Goal: Transaction & Acquisition: Purchase product/service

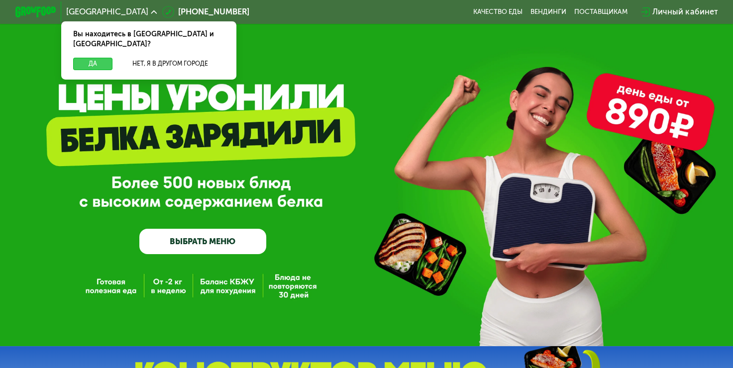
click at [91, 58] on button "Да" at bounding box center [92, 64] width 39 height 12
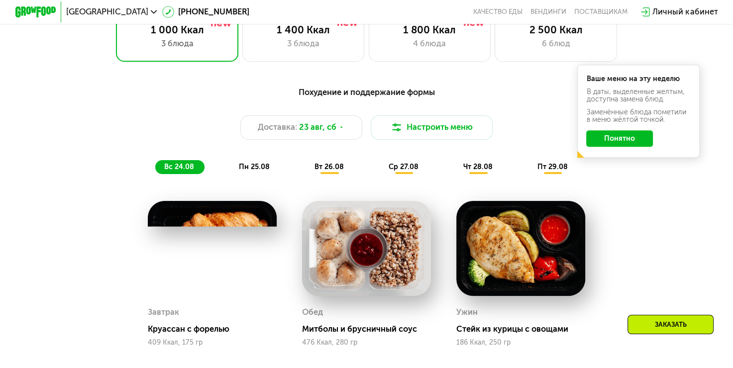
scroll to position [448, 0]
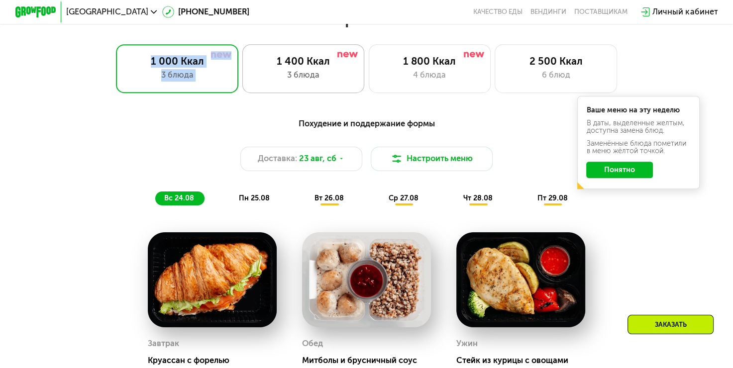
drag, startPoint x: 113, startPoint y: 64, endPoint x: 275, endPoint y: 65, distance: 161.7
click at [275, 65] on div "1 000 Ккал 3 блюда 1 400 Ккал 3 блюда 1 800 Ккал 4 блюда 2 500 Ккал 6 блюд" at bounding box center [366, 68] width 668 height 49
click at [206, 123] on div "Похудение и поддержание формы" at bounding box center [366, 123] width 602 height 13
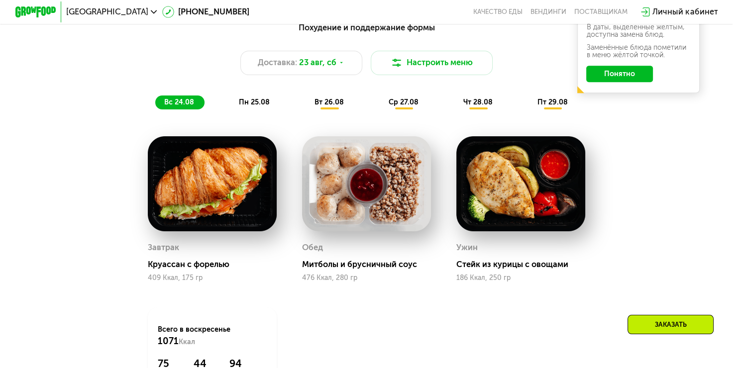
scroll to position [547, 0]
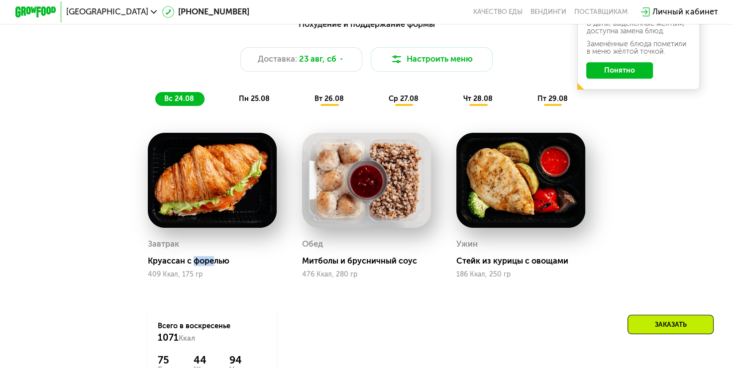
drag, startPoint x: 193, startPoint y: 268, endPoint x: 213, endPoint y: 269, distance: 19.4
click at [213, 266] on div "Круассан с форелью" at bounding box center [216, 261] width 137 height 10
click at [0, 0] on div "Завтрак [PERSON_NAME] с форелью 409 Ккал, 175 гр Обед Митболы и брусничный соус…" at bounding box center [0, 0] width 0 height 0
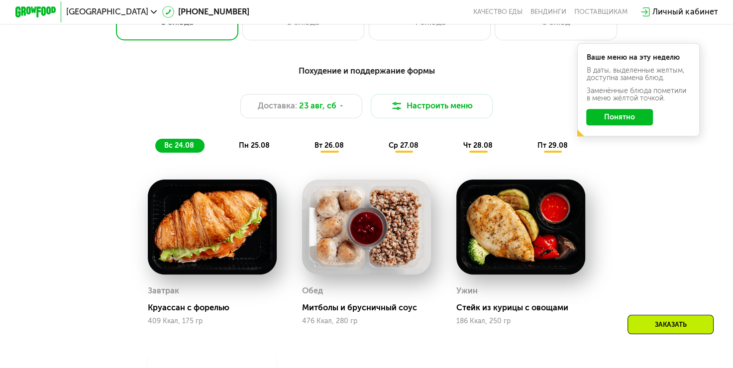
scroll to position [497, 0]
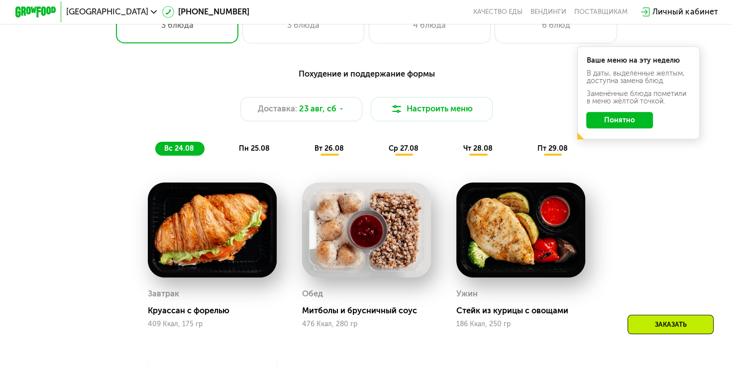
click at [305, 149] on div "пн 25.08" at bounding box center [329, 149] width 49 height 14
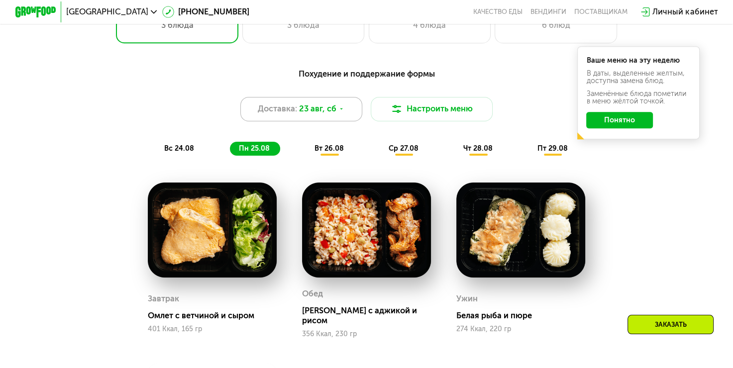
click at [290, 105] on div "Доставка: [DATE]" at bounding box center [301, 109] width 122 height 24
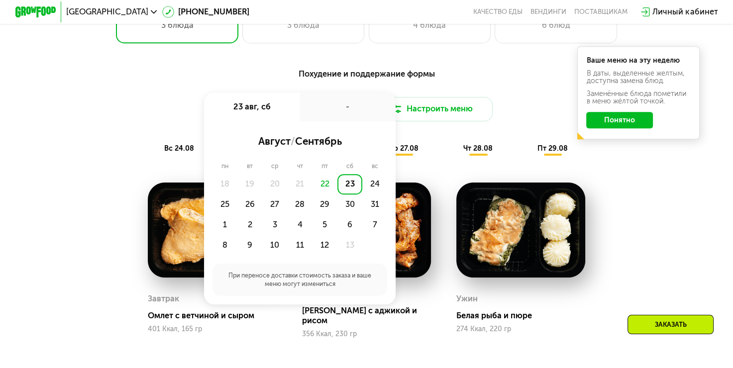
click at [340, 147] on span "сентябрь" at bounding box center [317, 141] width 47 height 12
click at [152, 92] on div "Похудение и поддержание формы Доставка: [DATE] авг, сб - август / сентябрь пн в…" at bounding box center [366, 112] width 602 height 88
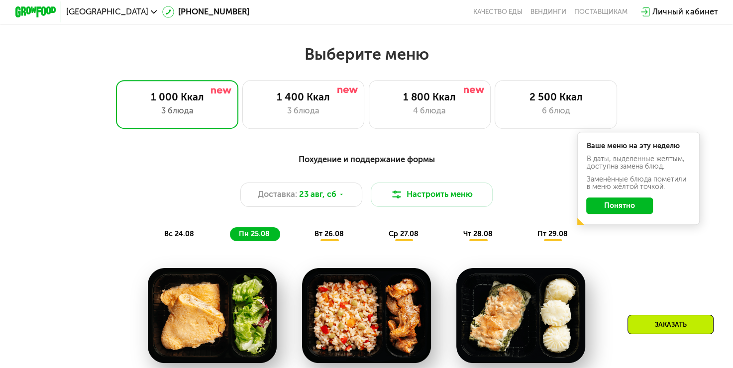
scroll to position [398, 0]
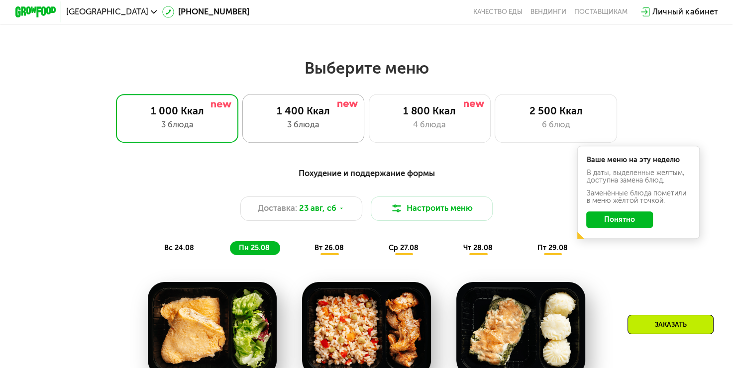
click at [278, 114] on div "1 400 Ккал" at bounding box center [303, 111] width 101 height 12
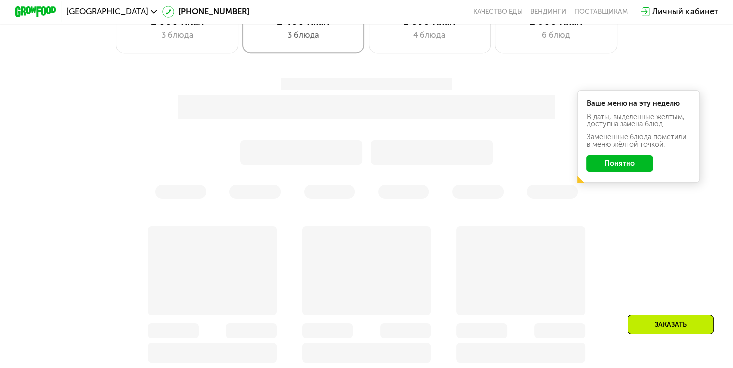
scroll to position [497, 0]
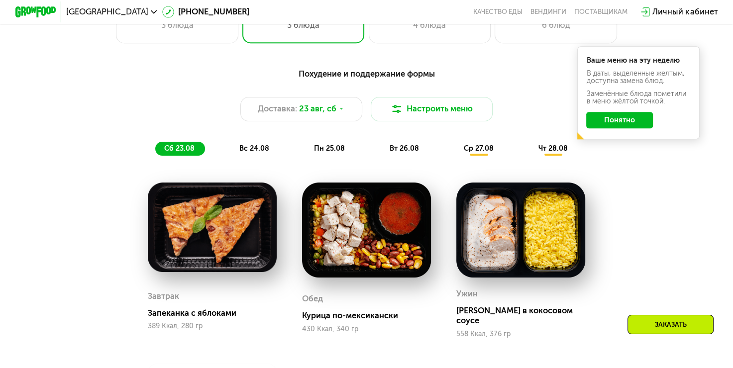
click at [636, 125] on button "Понятно" at bounding box center [619, 120] width 67 height 16
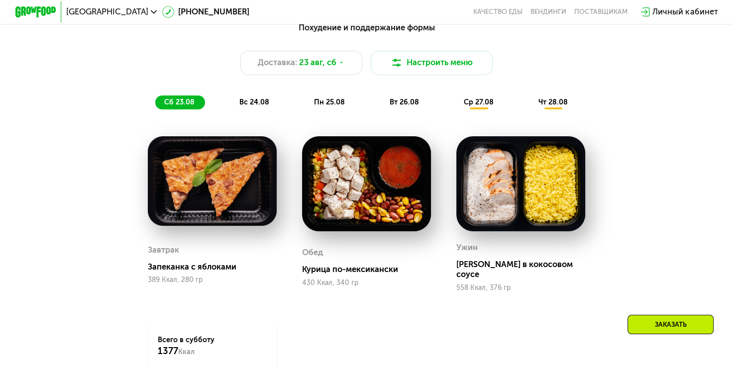
scroll to position [547, 0]
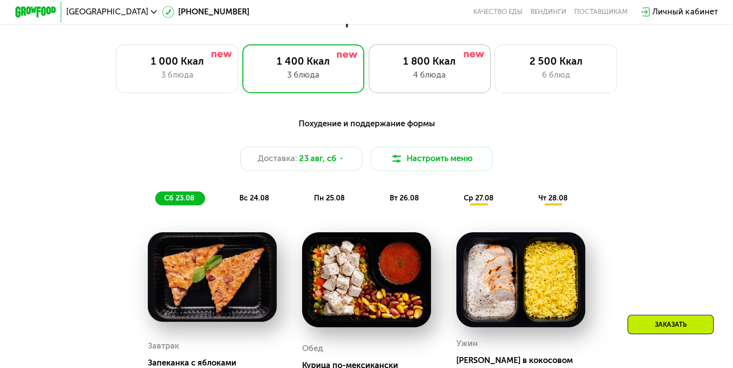
click at [454, 61] on div "1 800 Ккал" at bounding box center [429, 61] width 101 height 12
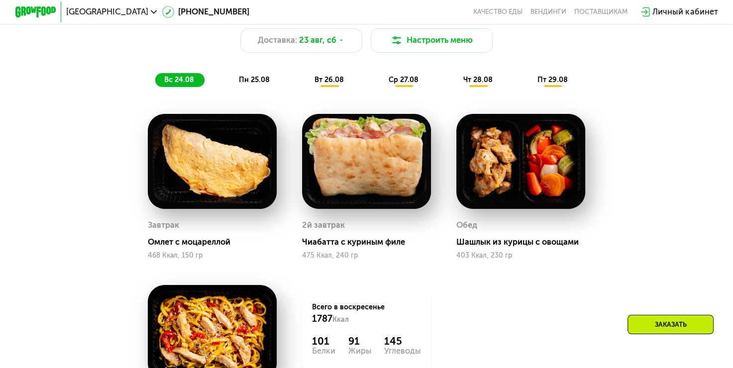
scroll to position [398, 0]
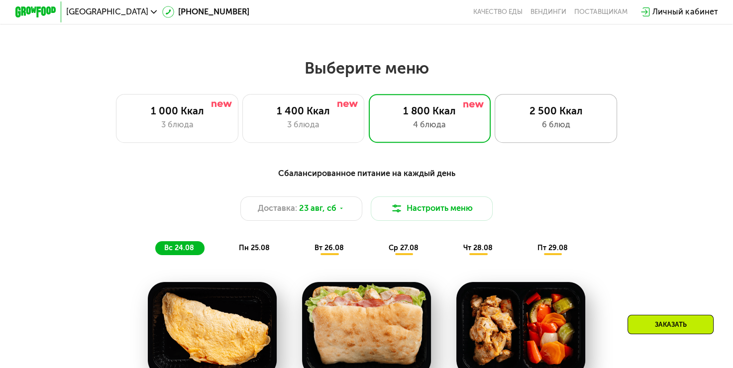
click at [565, 131] on div "6 блюд" at bounding box center [555, 125] width 101 height 12
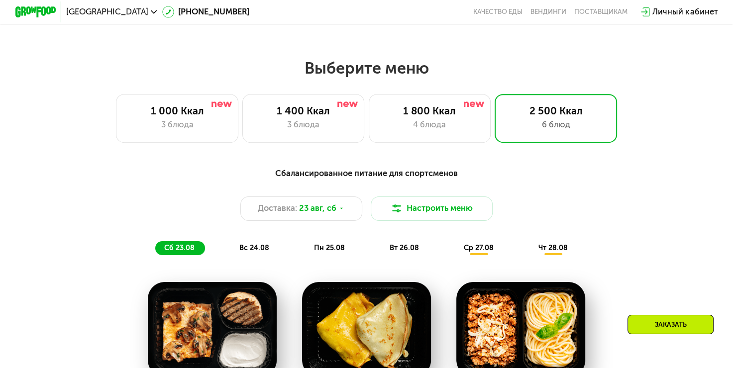
click at [180, 117] on div "1 000 Ккал" at bounding box center [177, 111] width 101 height 12
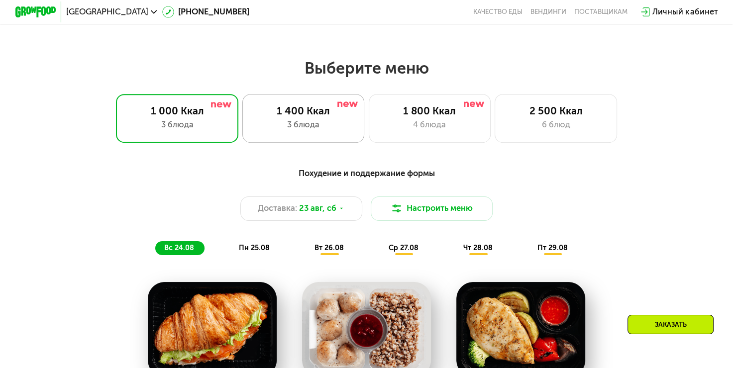
click at [286, 117] on div "1 400 Ккал" at bounding box center [303, 111] width 101 height 12
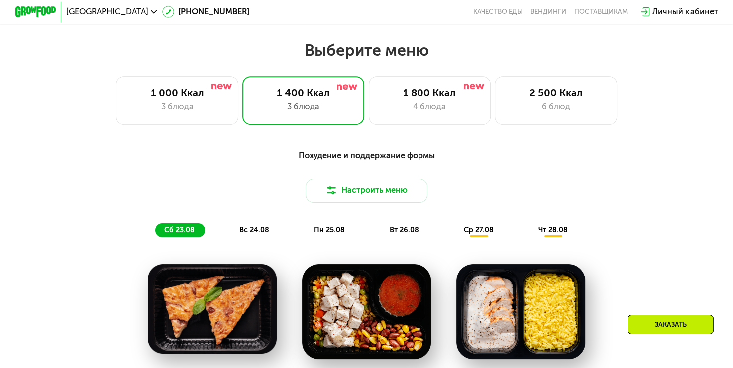
scroll to position [448, 0]
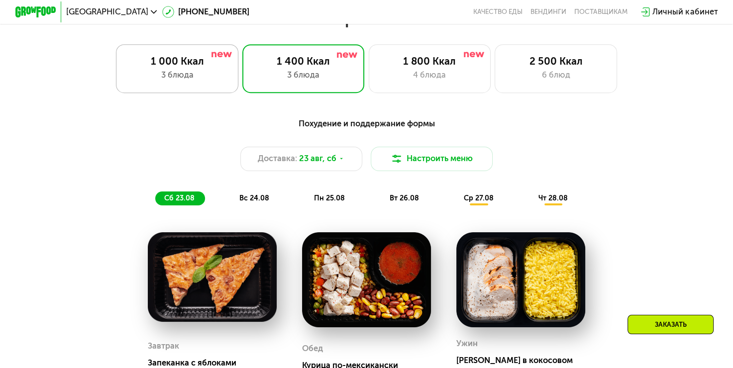
click at [242, 72] on div "1 000 Ккал 3 блюда" at bounding box center [303, 68] width 122 height 49
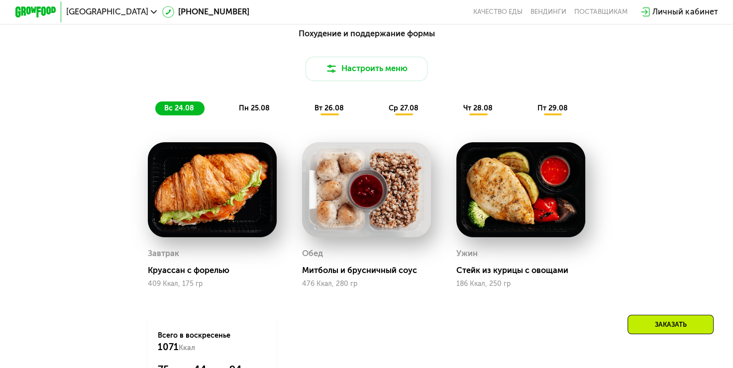
scroll to position [547, 0]
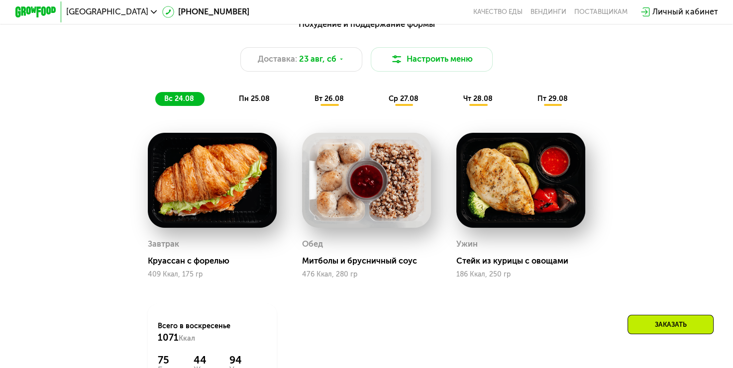
click at [246, 93] on div "Похудение и поддержание формы Доставка: [DATE] Настроить меню вс 24.08 пн 25.08…" at bounding box center [366, 62] width 602 height 88
click at [279, 103] on div "вс 24.08 пн 25.08 вт 26.08 ср 27.08 чт 28.08 пт 29.08" at bounding box center [366, 99] width 422 height 14
click at [263, 102] on span "пн 25.08" at bounding box center [254, 99] width 31 height 8
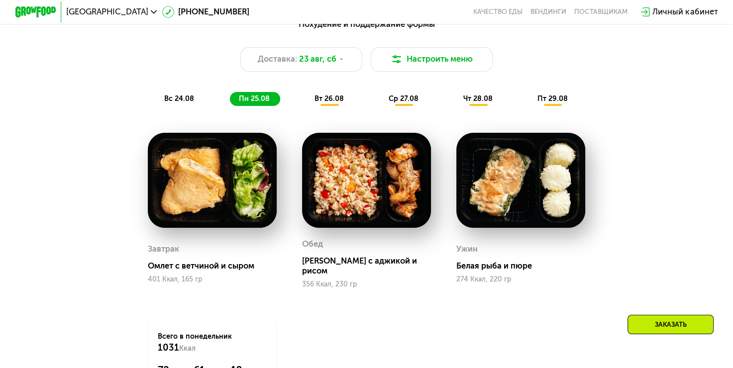
click at [316, 103] on span "вт 26.08" at bounding box center [328, 99] width 29 height 8
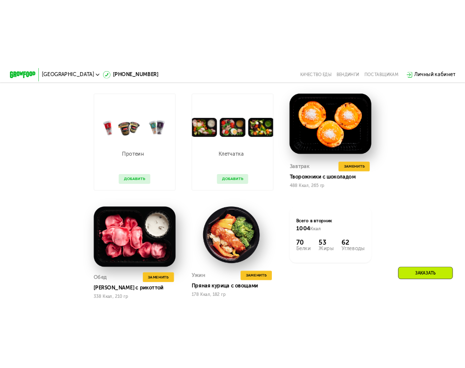
scroll to position [647, 0]
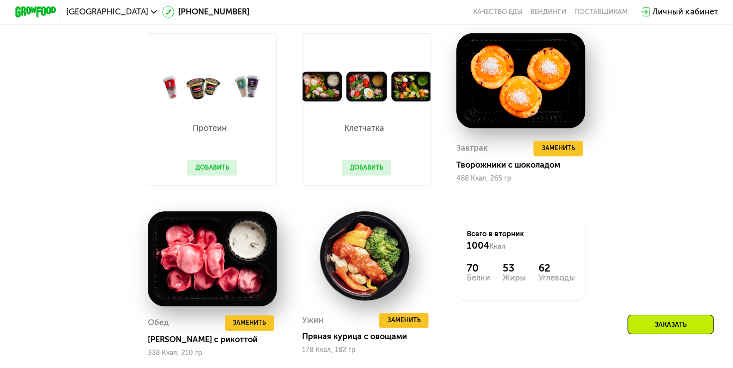
click at [209, 176] on button "Добавить" at bounding box center [212, 167] width 50 height 15
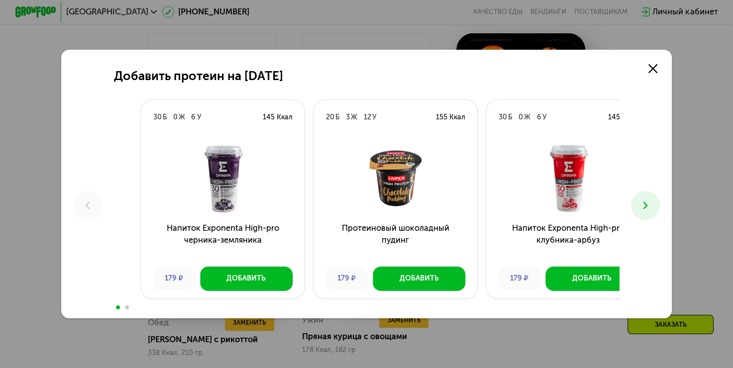
click at [231, 244] on h3 "Напиток Exponenta High-pro черника-земляника" at bounding box center [223, 240] width 164 height 37
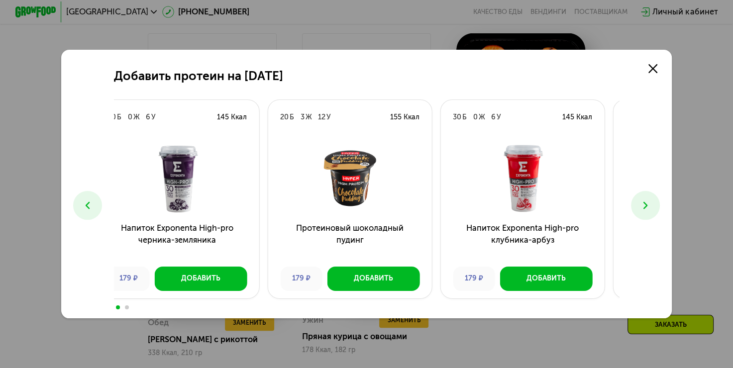
click at [191, 227] on h3 "Напиток Exponenta High-pro черника-земляника" at bounding box center [177, 240] width 164 height 37
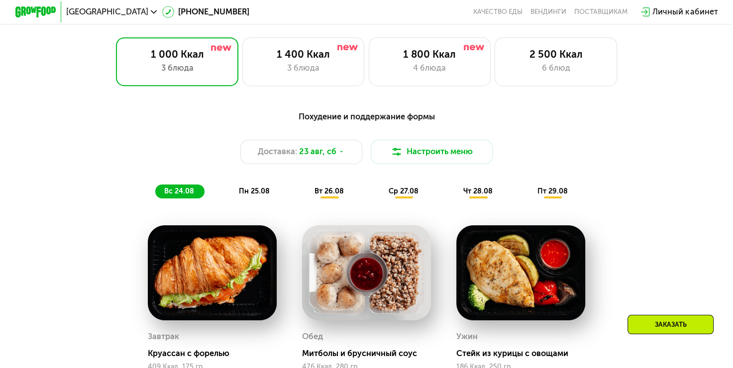
scroll to position [448, 0]
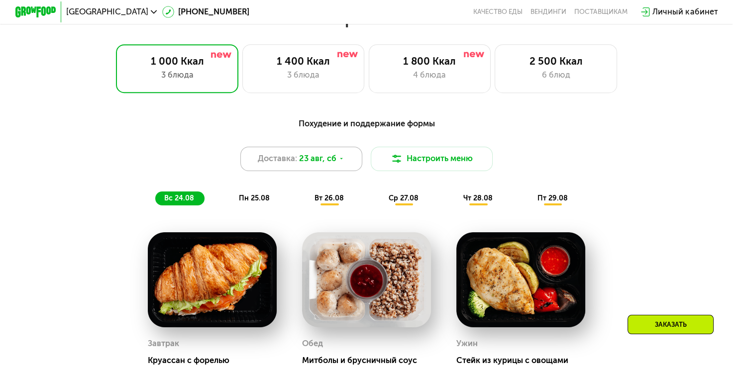
click at [310, 157] on div "Доставка: [DATE]" at bounding box center [301, 159] width 122 height 24
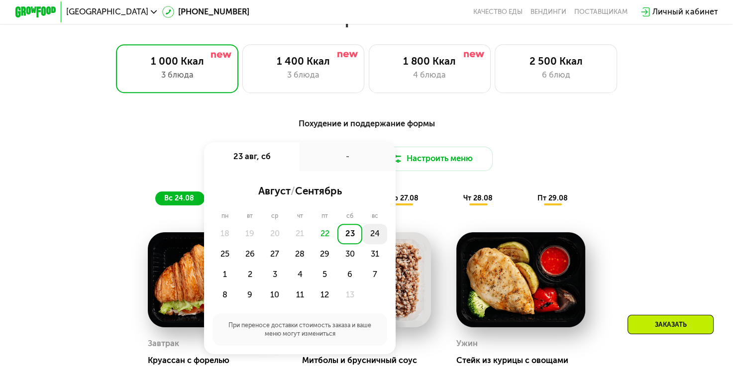
click at [237, 246] on div "24" at bounding box center [224, 254] width 25 height 20
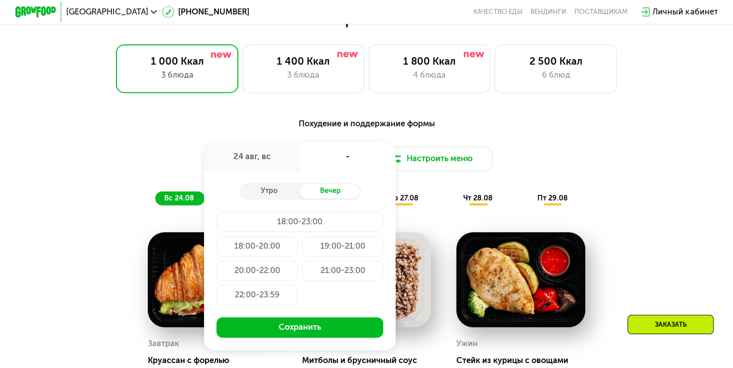
drag, startPoint x: 133, startPoint y: 159, endPoint x: 147, endPoint y: 159, distance: 13.9
click at [135, 159] on div "Доставка: 24 авг, вс 24 авг, вс - Утро Вечер 18:00-23:00 18:00-20:00 19:00-21:0…" at bounding box center [366, 159] width 602 height 24
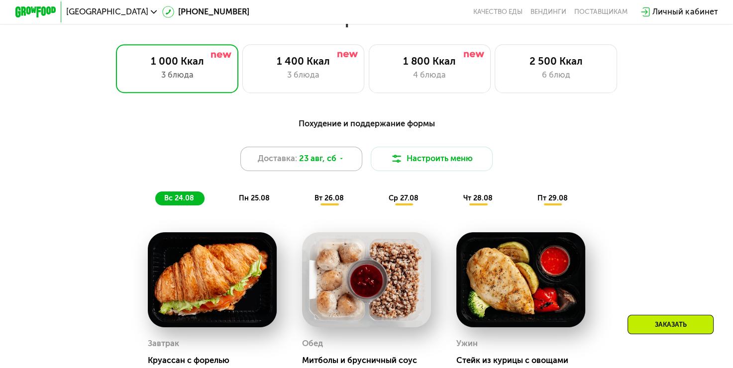
click at [340, 168] on div "Доставка: [DATE]" at bounding box center [301, 159] width 122 height 24
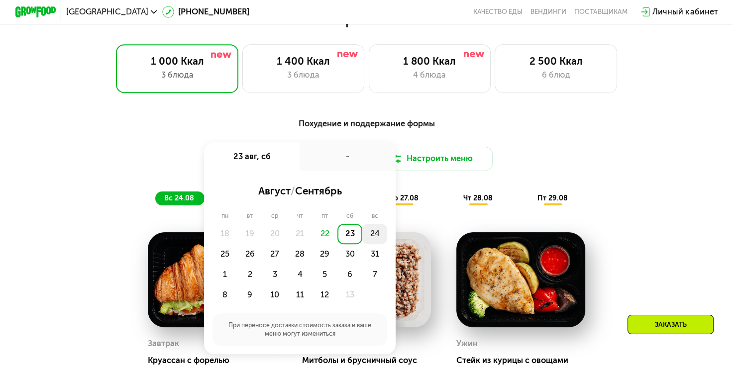
click at [237, 244] on div "24" at bounding box center [224, 254] width 25 height 20
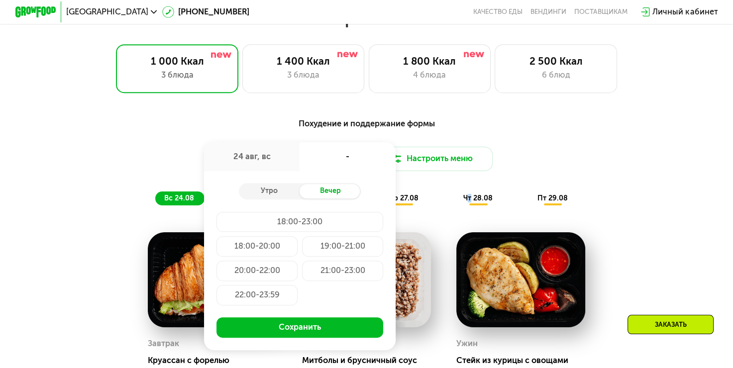
click at [473, 185] on div "Похудение и поддержание формы Доставка: 24 авг, вс 24 авг, вс - Утро Вечер 18:0…" at bounding box center [366, 161] width 602 height 88
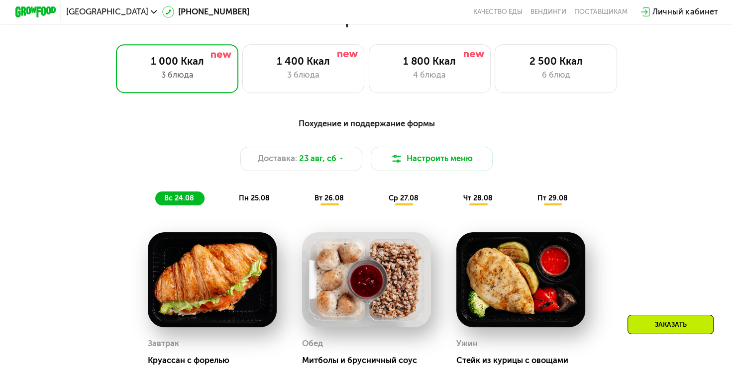
click at [541, 148] on div "Похудение и поддержание формы Доставка: [DATE] Настроить меню вс 24.08 пн 25.08…" at bounding box center [366, 161] width 602 height 88
click at [241, 211] on div "Похудение и поддержание формы Доставка: [DATE] Настроить меню вс 24.08 пн 25.08…" at bounding box center [366, 161] width 615 height 100
click at [257, 202] on span "пн 25.08" at bounding box center [254, 198] width 31 height 8
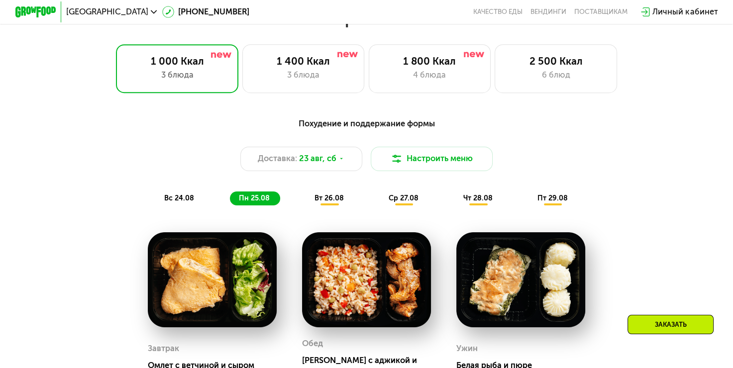
drag, startPoint x: 312, startPoint y: 205, endPoint x: 276, endPoint y: 191, distance: 38.4
click at [279, 191] on div "Похудение и поддержание формы Доставка: [DATE] Настроить меню вс 24.08 пн 25.08…" at bounding box center [366, 161] width 602 height 88
click at [309, 196] on div "Похудение и поддержание формы Доставка: [DATE] Настроить меню вс 24.08 пн 25.08…" at bounding box center [366, 161] width 602 height 88
click at [314, 202] on span "вт 26.08" at bounding box center [328, 198] width 29 height 8
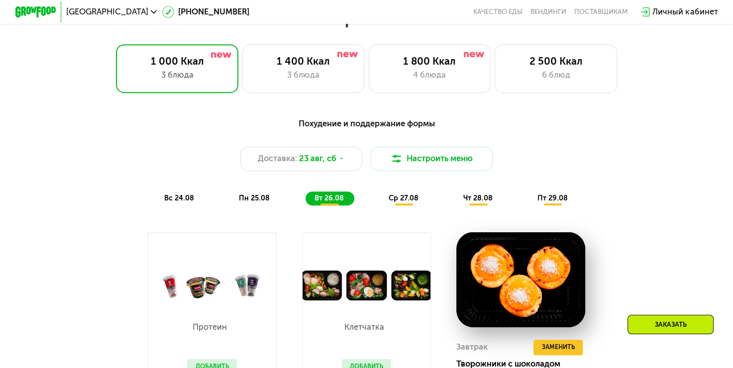
click at [454, 206] on div "ср 27.08" at bounding box center [478, 198] width 49 height 14
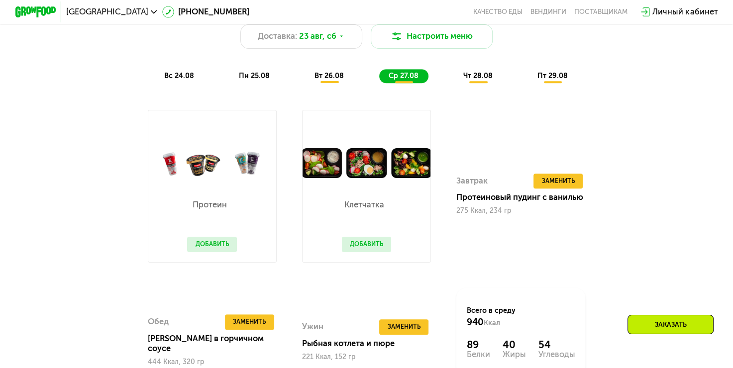
scroll to position [597, 0]
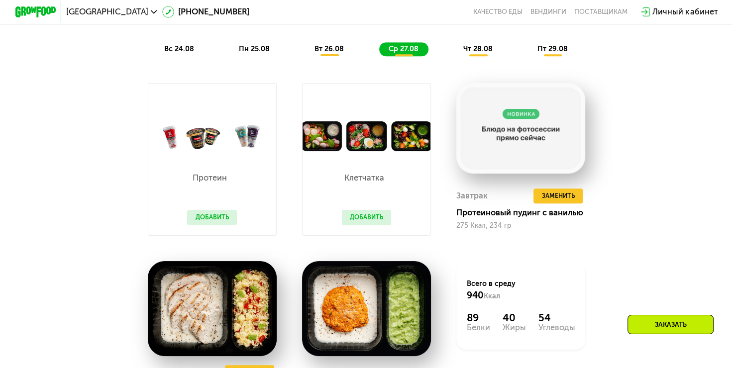
click at [329, 53] on span "вт 26.08" at bounding box center [328, 49] width 29 height 8
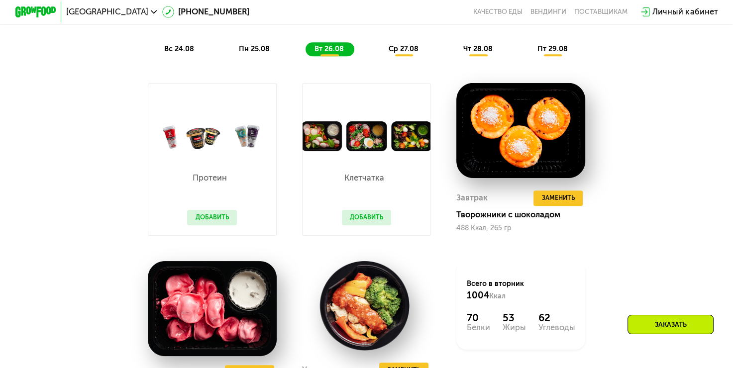
click at [221, 219] on button "Добавить" at bounding box center [212, 217] width 50 height 15
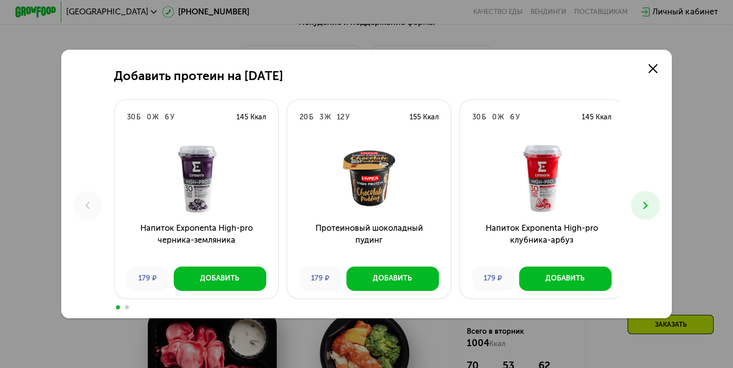
scroll to position [547, 0]
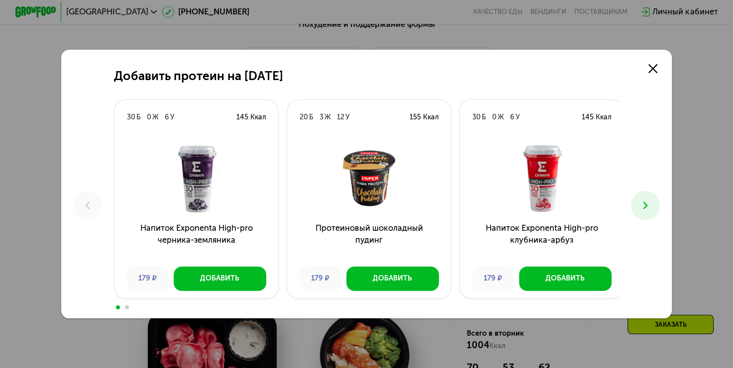
click at [648, 207] on use at bounding box center [645, 205] width 4 height 7
